Goal: Task Accomplishment & Management: Manage account settings

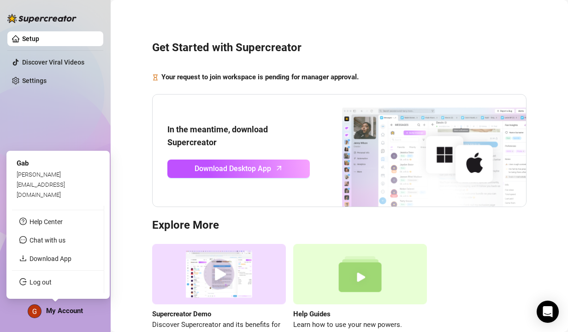
click at [70, 313] on span "My Account" at bounding box center [64, 311] width 37 height 8
click at [44, 284] on link "Log out" at bounding box center [41, 281] width 22 height 7
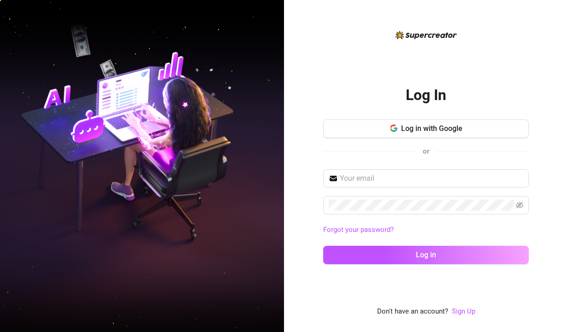
click at [532, 107] on div "Log In Log in with Google or Forgot your password? Log in Don't have an account…" at bounding box center [426, 166] width 284 height 332
click at [343, 175] on input "text" at bounding box center [432, 178] width 184 height 11
click at [338, 280] on div "Log In Log in with Google or Forgot your password? Log in Don't have an account…" at bounding box center [426, 174] width 206 height 288
click at [359, 180] on input "text" at bounding box center [432, 178] width 184 height 11
paste input "rigby.assistant11@gmail.com"
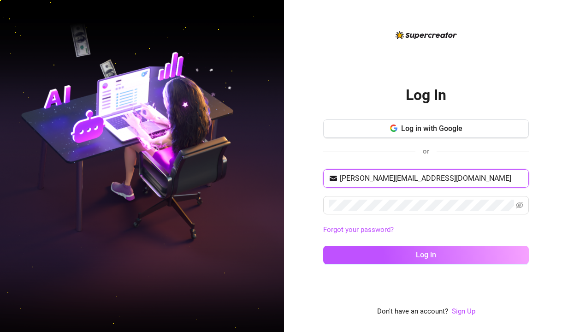
type input "rigby.assistant11@gmail.com"
click at [293, 230] on div "Log In Log in with Google or rigby.assistant11@gmail.com Forgot your password? …" at bounding box center [426, 166] width 284 height 332
click at [521, 204] on icon "eye-invisible" at bounding box center [519, 204] width 7 height 7
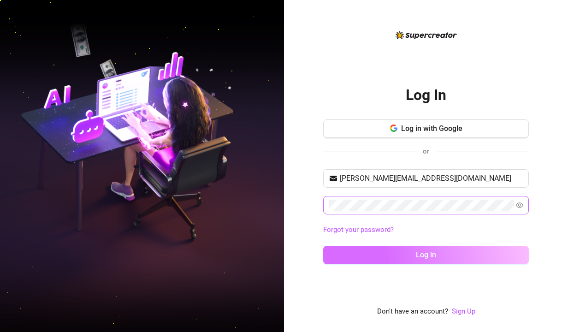
click at [434, 257] on span "Log in" at bounding box center [426, 254] width 20 height 9
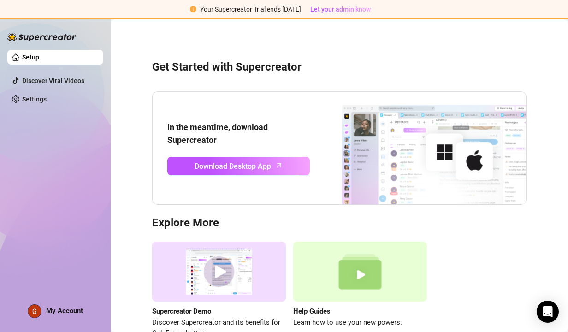
scroll to position [55, 0]
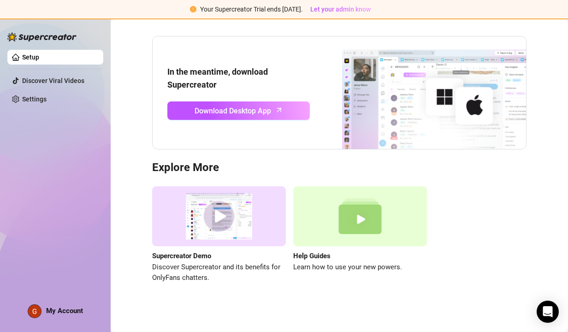
click at [26, 55] on link "Setup" at bounding box center [30, 56] width 17 height 7
click at [48, 80] on link "Discover Viral Videos" at bounding box center [53, 80] width 62 height 7
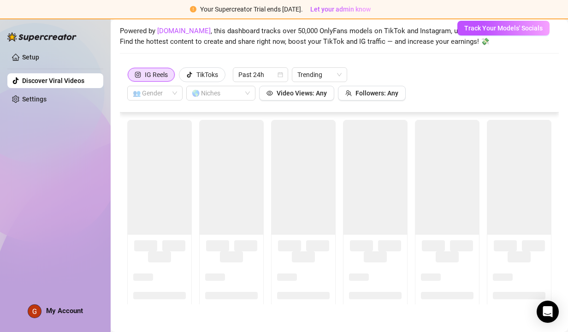
scroll to position [39, 0]
click at [37, 101] on link "Settings" at bounding box center [34, 98] width 24 height 7
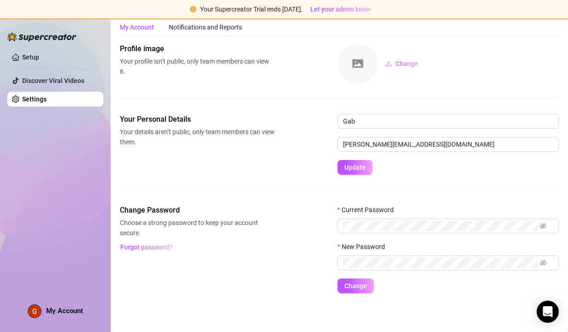
scroll to position [28, 0]
click at [31, 59] on link "Setup" at bounding box center [30, 56] width 17 height 7
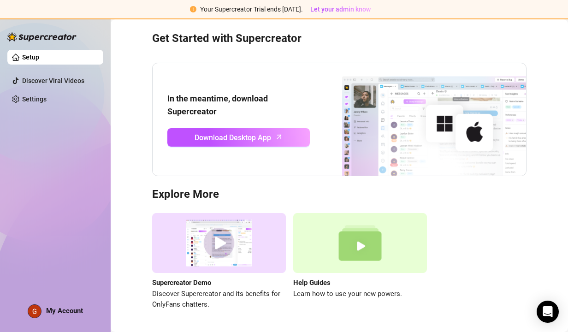
scroll to position [55, 0]
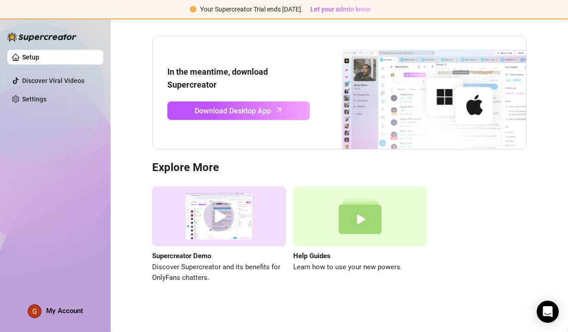
click at [346, 228] on img at bounding box center [360, 216] width 134 height 60
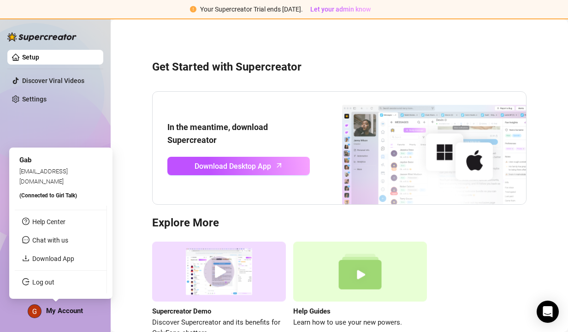
click at [48, 312] on span "My Account" at bounding box center [64, 311] width 37 height 8
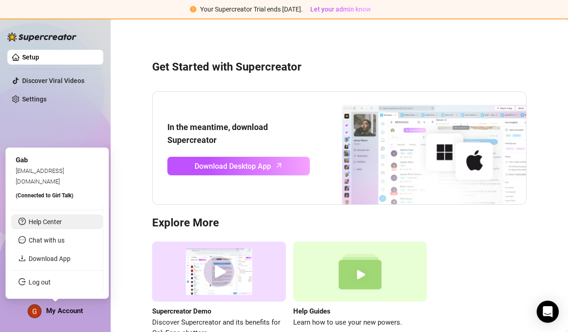
click at [47, 219] on link "Help Center" at bounding box center [45, 221] width 33 height 7
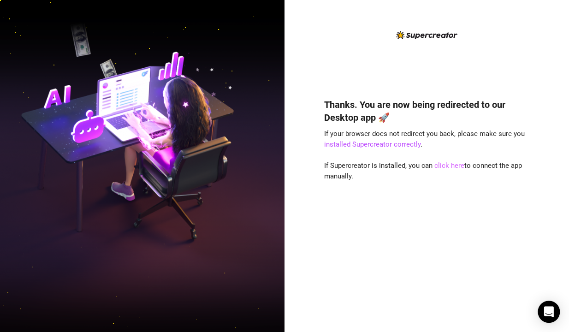
click at [445, 166] on link "click here" at bounding box center [449, 165] width 30 height 8
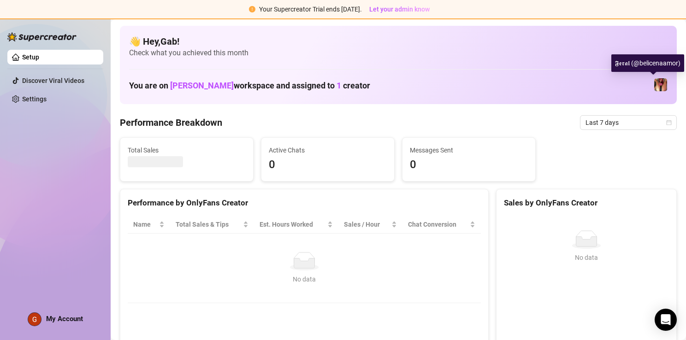
click at [654, 86] on img at bounding box center [660, 84] width 13 height 13
click at [337, 87] on span "1" at bounding box center [339, 86] width 5 height 10
click at [200, 88] on span "Kimberly Yang" at bounding box center [202, 86] width 64 height 10
click at [654, 82] on img at bounding box center [660, 84] width 13 height 13
click at [654, 84] on img at bounding box center [660, 84] width 13 height 13
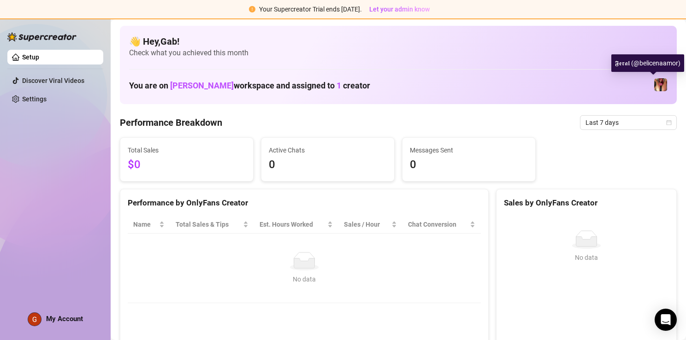
click at [655, 88] on img at bounding box center [660, 84] width 13 height 13
click at [337, 81] on span "1" at bounding box center [339, 86] width 5 height 10
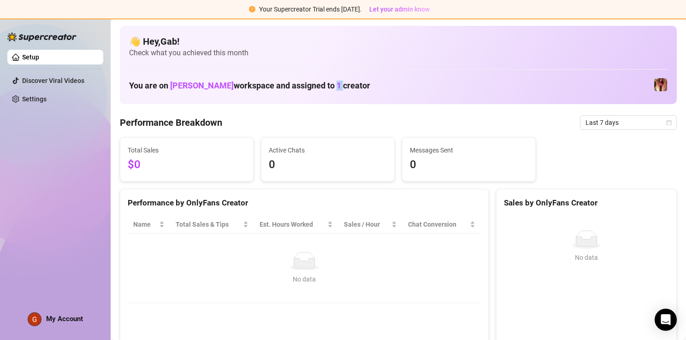
click at [337, 81] on span "1" at bounding box center [339, 86] width 5 height 10
click at [212, 86] on span "Kimberly Yang" at bounding box center [202, 86] width 64 height 10
click at [654, 86] on img at bounding box center [660, 84] width 13 height 13
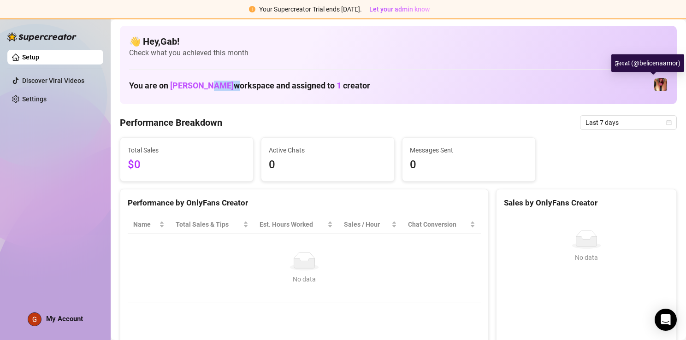
click at [654, 86] on img at bounding box center [660, 84] width 13 height 13
click at [654, 85] on img at bounding box center [660, 84] width 13 height 13
drag, startPoint x: 653, startPoint y: 85, endPoint x: 532, endPoint y: 116, distance: 124.6
click at [532, 116] on div "Performance Breakdown Last 7 days" at bounding box center [398, 122] width 557 height 15
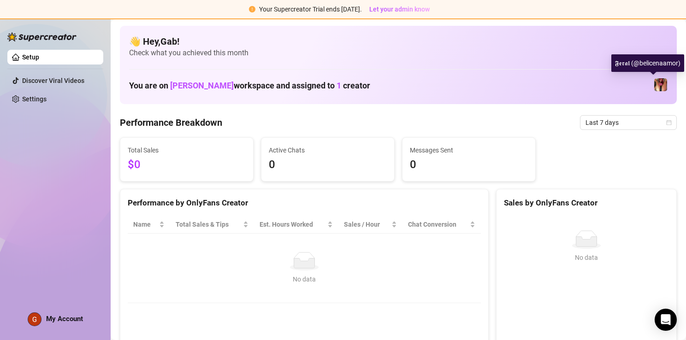
click at [654, 84] on img at bounding box center [660, 84] width 13 height 13
click at [337, 84] on span "1" at bounding box center [339, 86] width 5 height 10
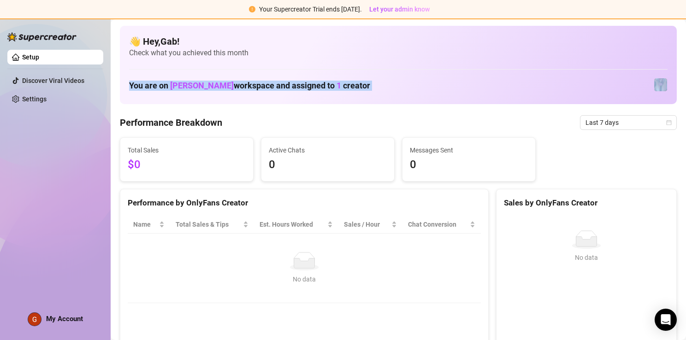
click at [337, 84] on span "1" at bounding box center [339, 86] width 5 height 10
copy h1 "You are on Kimberly Yang workspace and assigned to 1 creator"
click at [322, 98] on div "👋 Hey, Gab ! Check what you achieved this month You are on Kimberly Yang worksp…" at bounding box center [398, 65] width 557 height 78
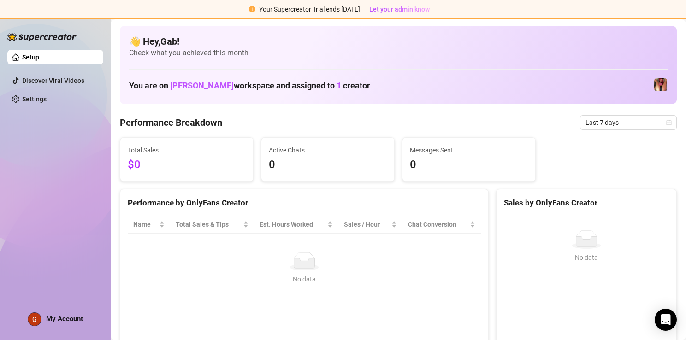
click at [205, 82] on span "Kimberly Yang" at bounding box center [202, 86] width 64 height 10
click at [188, 85] on span "Kimberly Yang" at bounding box center [202, 86] width 64 height 10
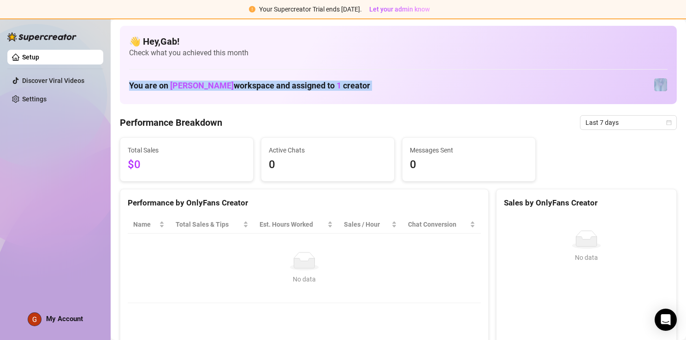
drag, startPoint x: 188, startPoint y: 85, endPoint x: 197, endPoint y: 88, distance: 10.2
click at [197, 88] on span "Kimberly Yang" at bounding box center [202, 86] width 64 height 10
click at [204, 83] on span "Kimberly Yang" at bounding box center [202, 86] width 64 height 10
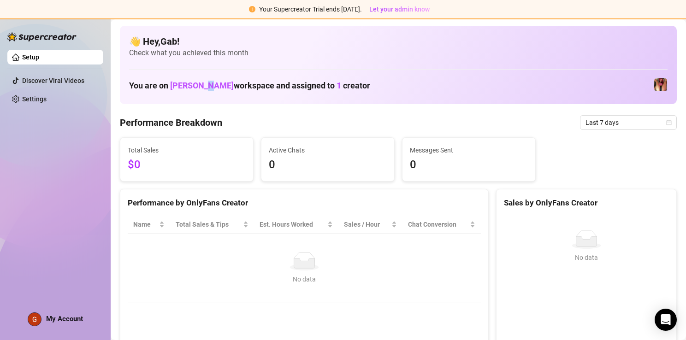
click at [204, 83] on span "Kimberly Yang" at bounding box center [202, 86] width 64 height 10
click at [337, 82] on span "1" at bounding box center [339, 86] width 5 height 10
